Goal: Task Accomplishment & Management: Manage account settings

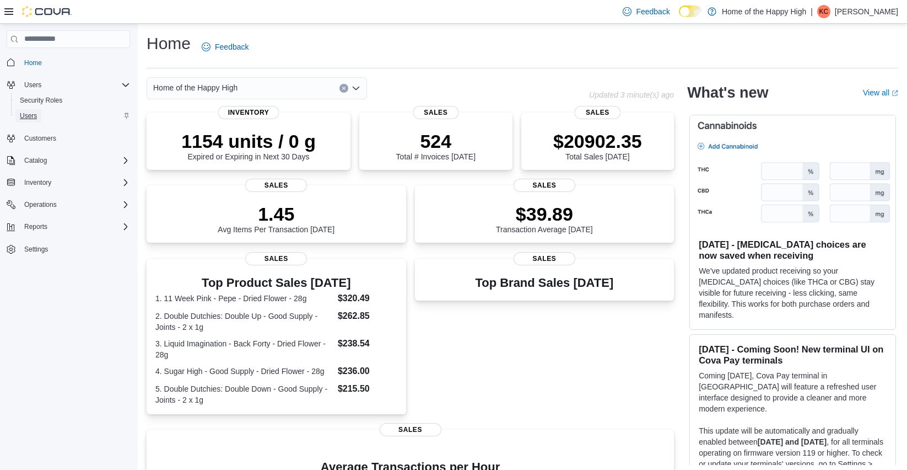
click at [29, 114] on span "Users" at bounding box center [28, 115] width 17 height 9
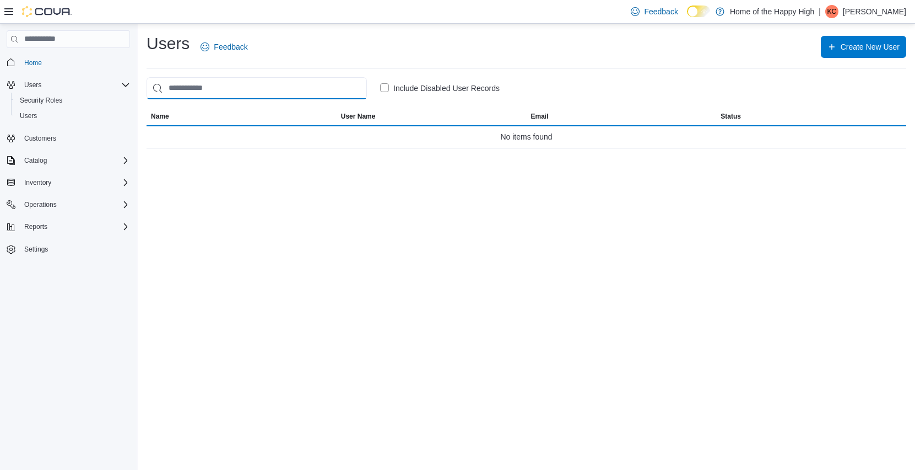
click at [189, 91] on input "search" at bounding box center [257, 88] width 220 height 22
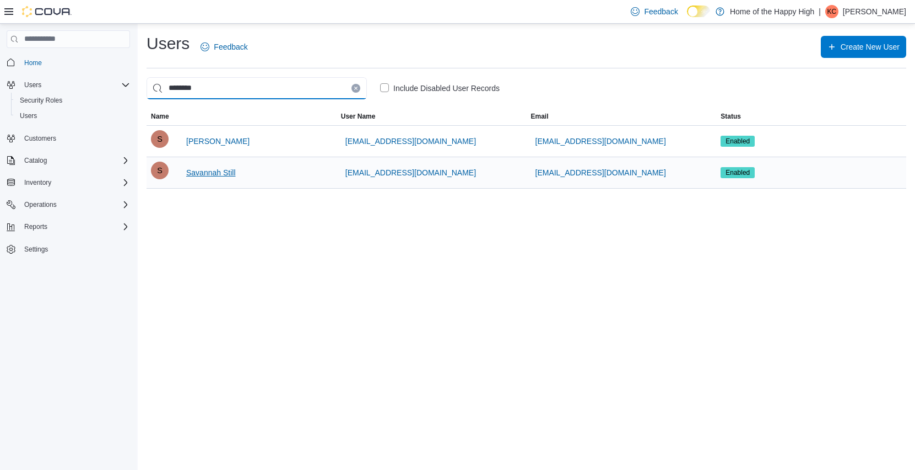
type input "********"
click at [221, 172] on span "Savannah Still" at bounding box center [211, 172] width 50 height 11
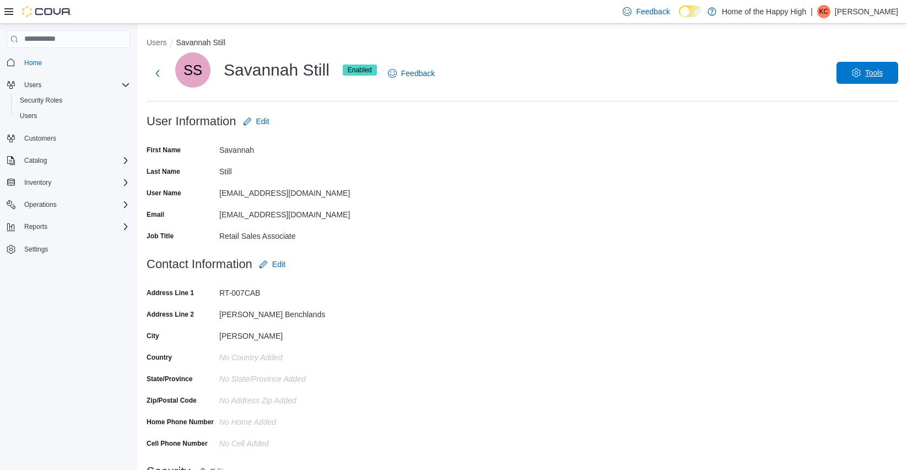
click at [878, 74] on span "Tools" at bounding box center [874, 72] width 18 height 11
click at [861, 126] on span "Disable User" at bounding box center [851, 123] width 51 height 13
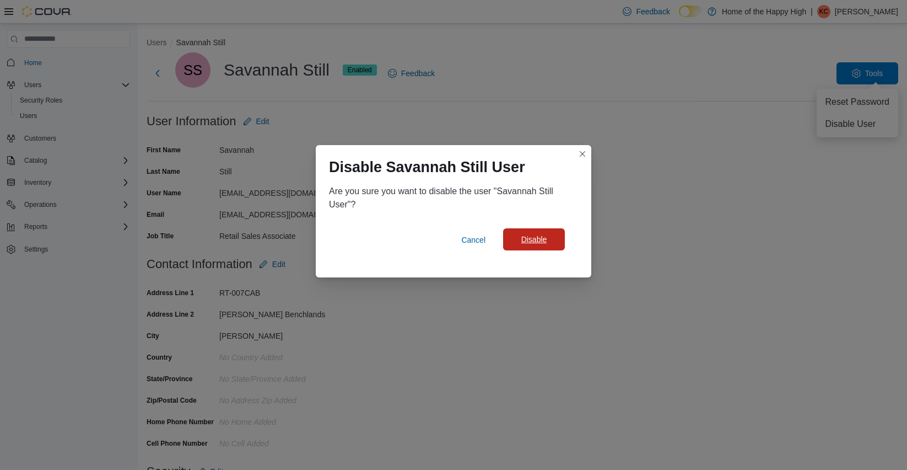
click at [533, 244] on span "Disable" at bounding box center [534, 239] width 26 height 11
